Goal: Transaction & Acquisition: Book appointment/travel/reservation

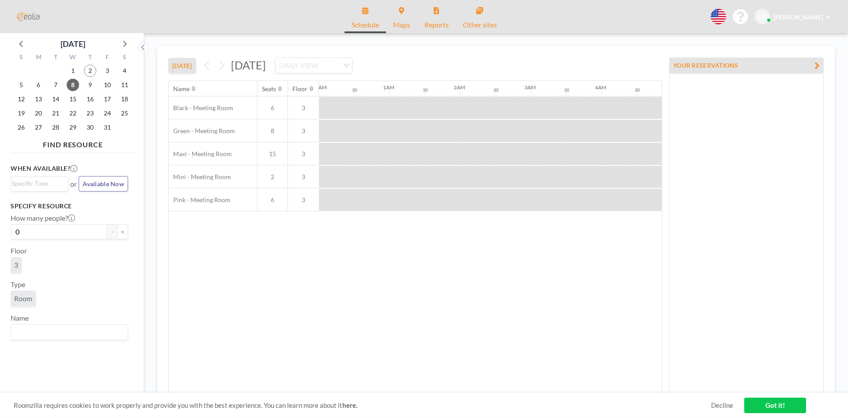
click at [338, 65] on input "Search for option" at bounding box center [329, 65] width 17 height 11
click at [426, 80] on li "DAILY VIEW" at bounding box center [421, 81] width 76 height 13
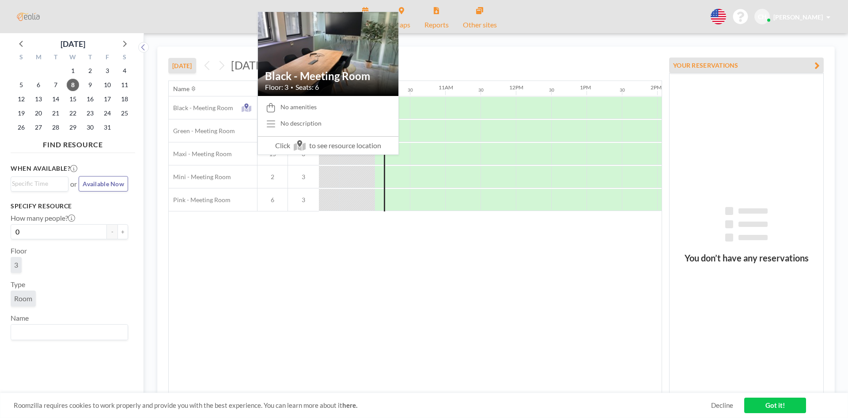
scroll to position [0, 672]
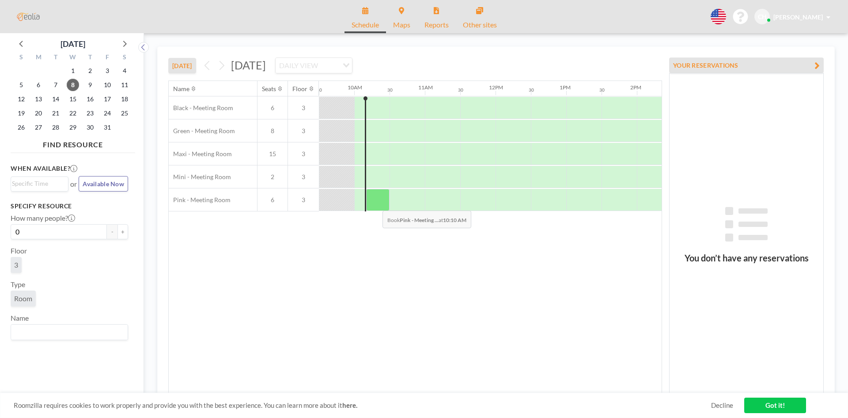
drag, startPoint x: 367, startPoint y: 205, endPoint x: 376, endPoint y: 204, distance: 8.9
click at [376, 204] on div at bounding box center [377, 200] width 23 height 22
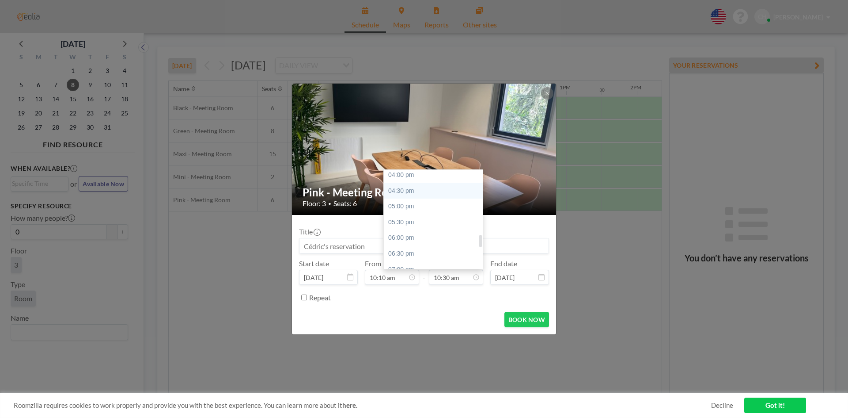
scroll to position [507, 0]
click at [420, 234] on div "06:00 pm" at bounding box center [435, 237] width 103 height 16
type input "06:00 pm"
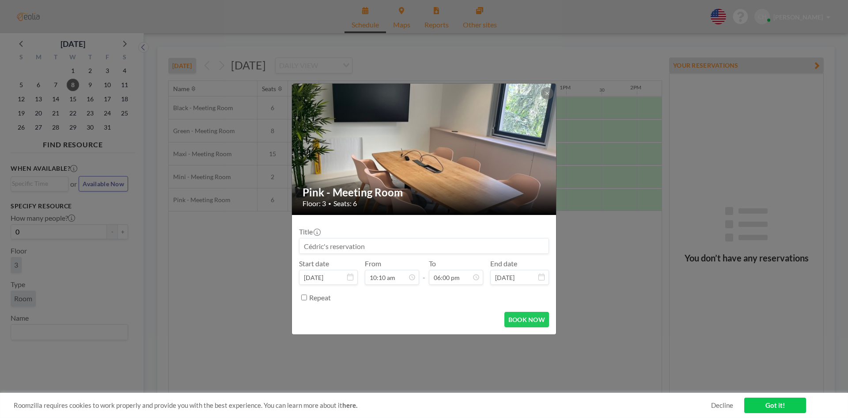
scroll to position [566, 0]
click at [518, 320] on button "BOOK NOW" at bounding box center [527, 319] width 45 height 15
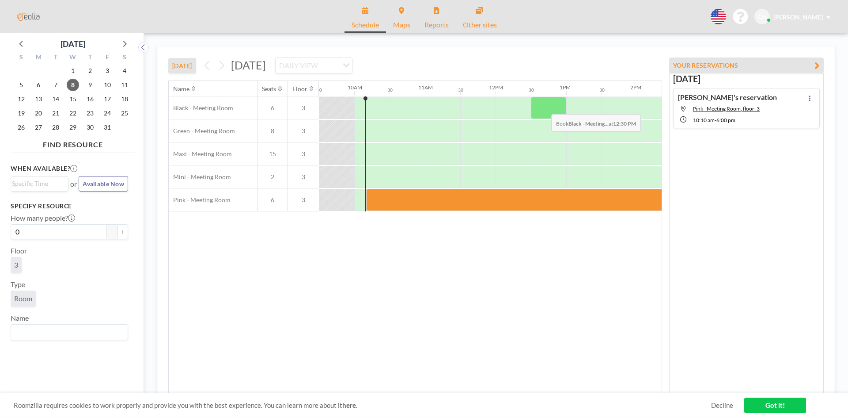
click at [544, 107] on div at bounding box center [548, 108] width 35 height 22
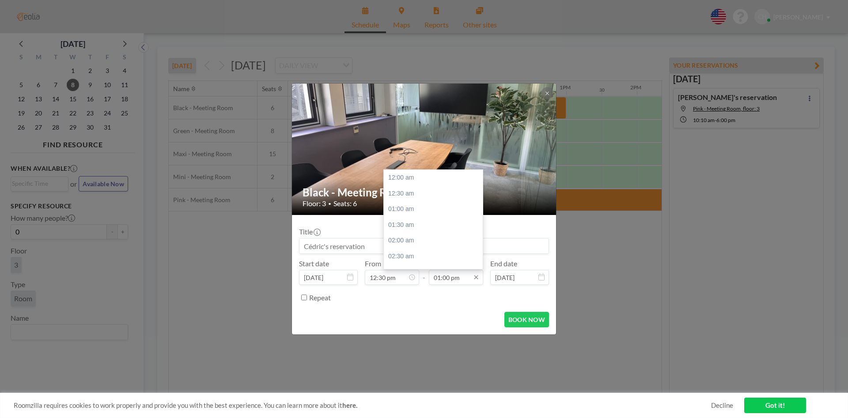
scroll to position [409, 0]
click at [429, 210] on div "02:00 pm" at bounding box center [435, 210] width 103 height 16
type input "02:00 pm"
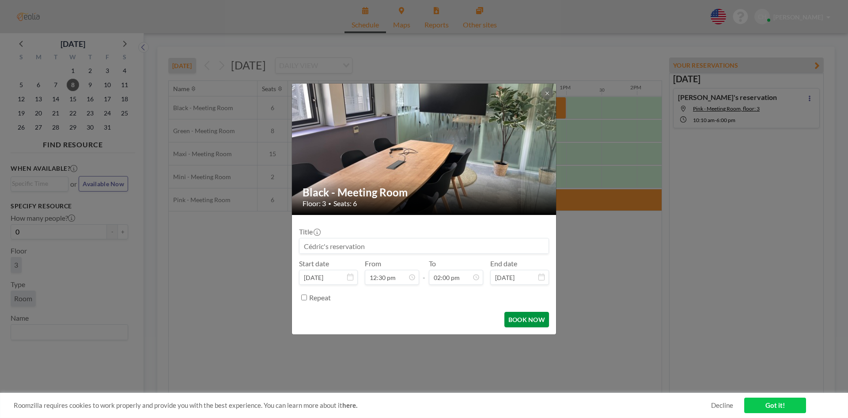
scroll to position [441, 0]
click at [518, 322] on button "BOOK NOW" at bounding box center [527, 319] width 45 height 15
